Goal: Task Accomplishment & Management: Manage account settings

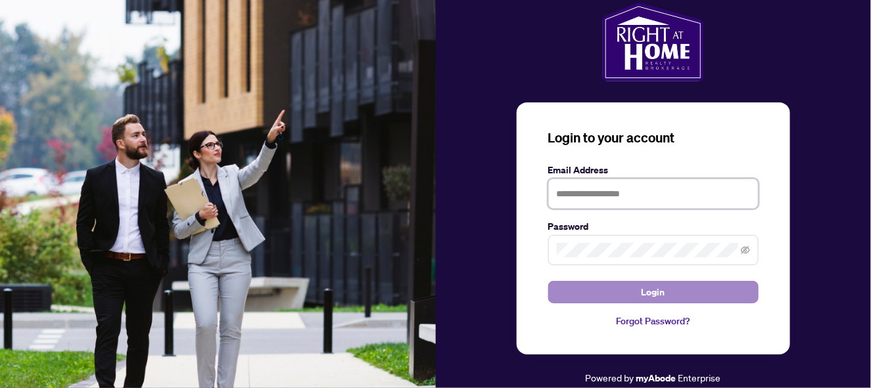
type input "**********"
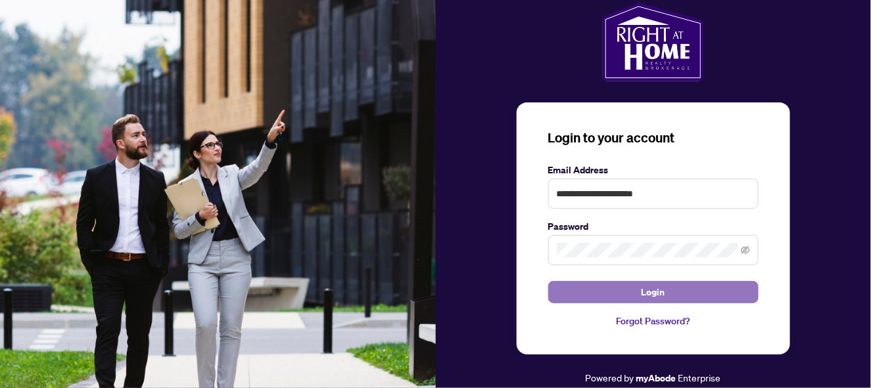
click at [728, 290] on button "Login" at bounding box center [653, 292] width 210 height 22
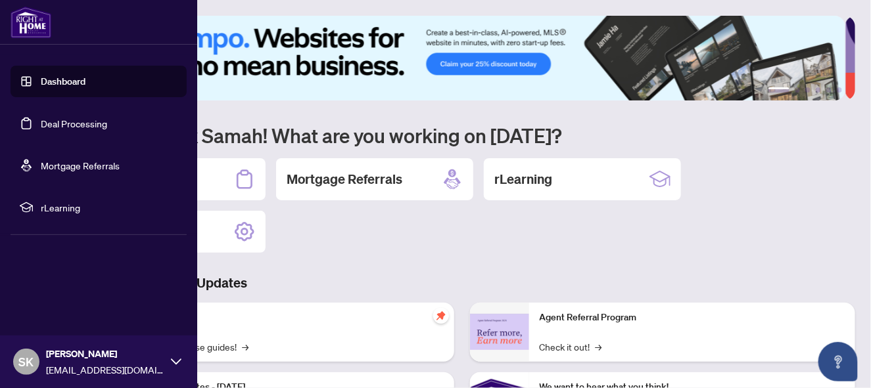
click at [51, 80] on link "Dashboard" at bounding box center [63, 82] width 45 height 12
click at [65, 122] on link "Deal Processing" at bounding box center [74, 124] width 66 height 12
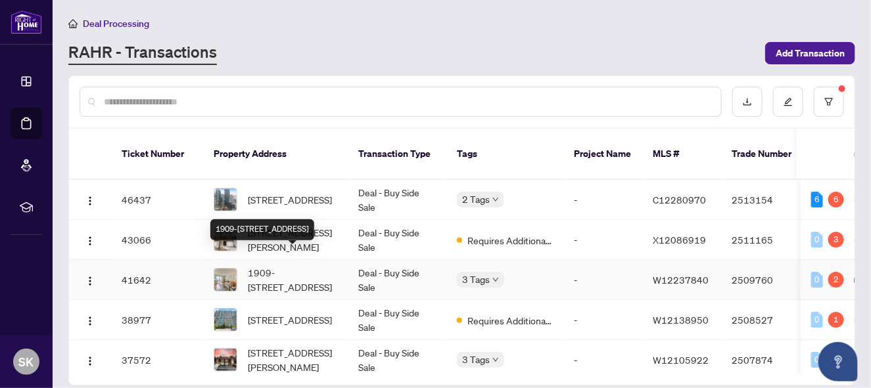
click at [307, 265] on span "1909-[STREET_ADDRESS]" at bounding box center [292, 279] width 89 height 29
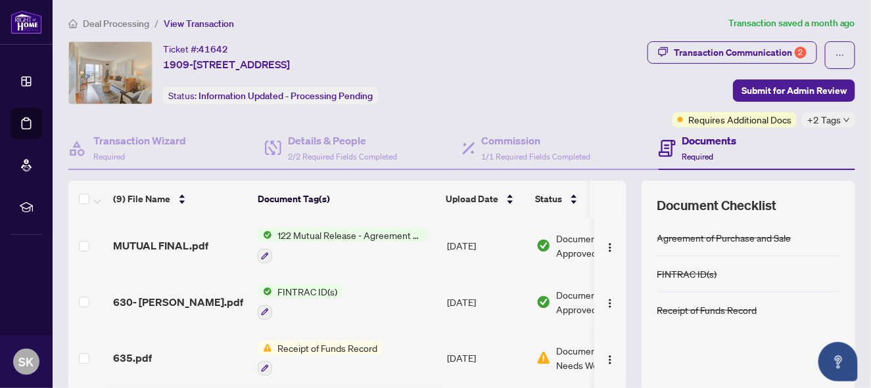
drag, startPoint x: 162, startPoint y: 61, endPoint x: 478, endPoint y: 66, distance: 316.8
click at [478, 66] on div "Ticket #: 41642 [STREET_ADDRESS] Status: Information Updated - Processing Pendi…" at bounding box center [289, 72] width 442 height 63
drag, startPoint x: 161, startPoint y: 45, endPoint x: 474, endPoint y: 62, distance: 313.9
click at [474, 62] on div "Ticket #: 41642 [STREET_ADDRESS] Status: Information Updated - Processing Pendi…" at bounding box center [289, 72] width 442 height 63
copy div "Ticket #: 41642 [STREET_ADDRESS]"
